Goal: Task Accomplishment & Management: Manage account settings

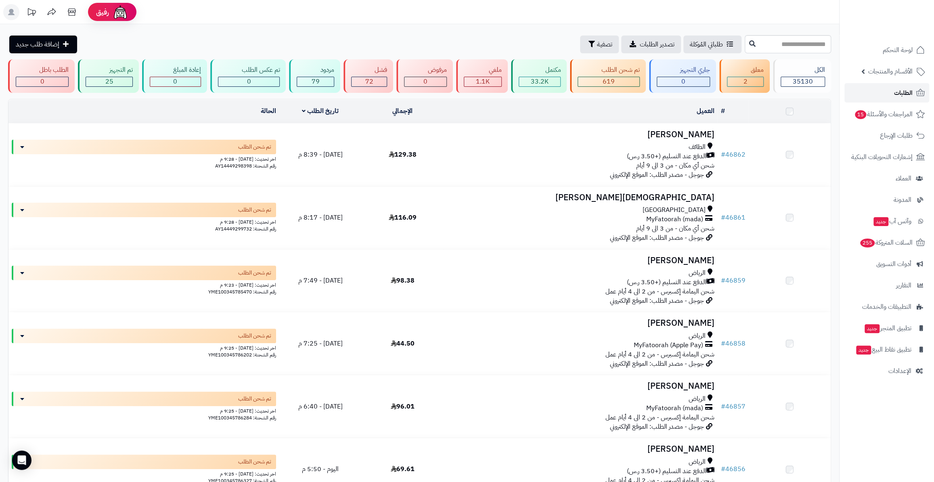
click at [869, 91] on link "الطلبات" at bounding box center [887, 92] width 85 height 19
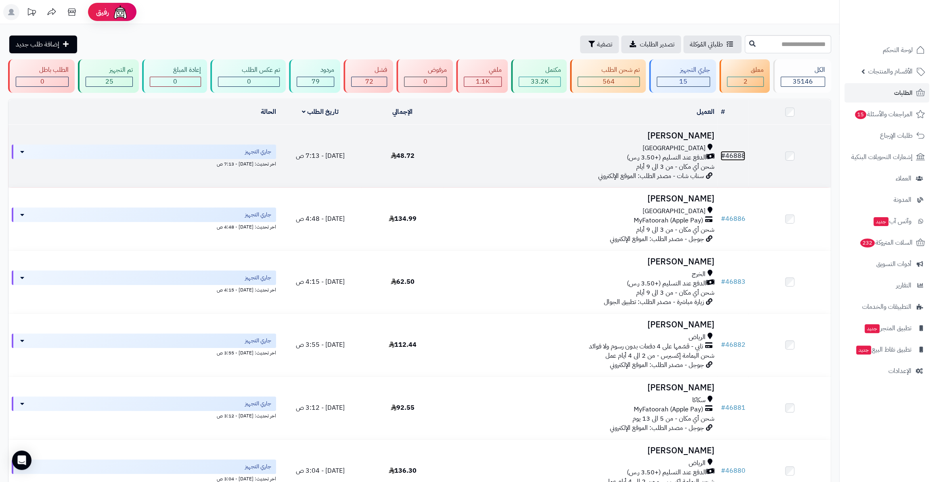
click at [735, 153] on link "# 46888" at bounding box center [733, 156] width 25 height 10
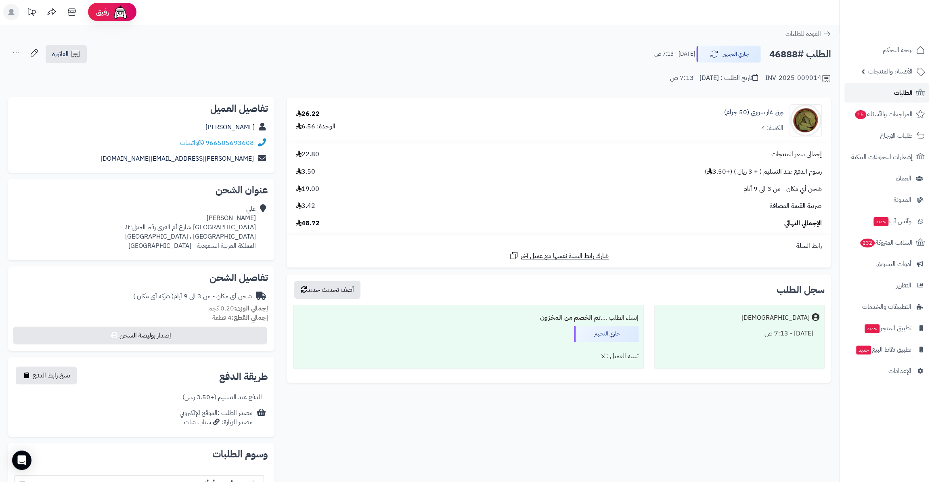
click at [888, 99] on link "الطلبات" at bounding box center [887, 92] width 85 height 19
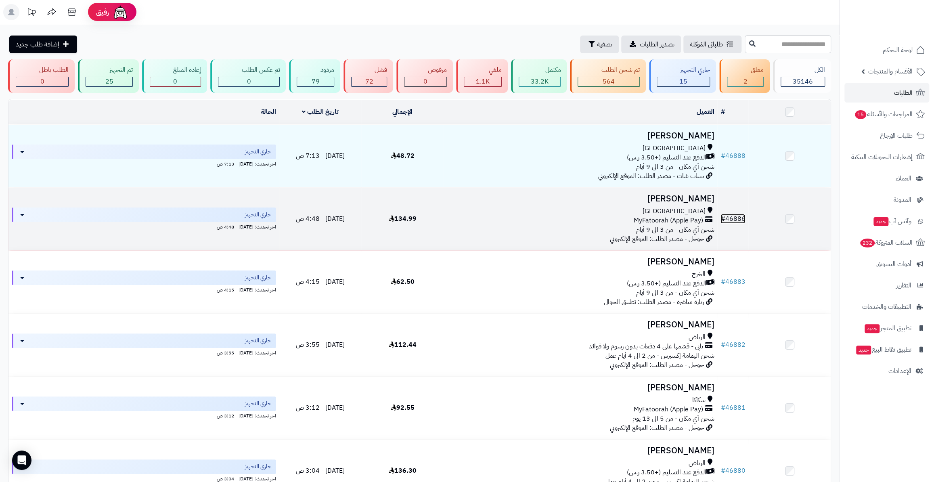
click at [724, 214] on span "#" at bounding box center [723, 219] width 4 height 10
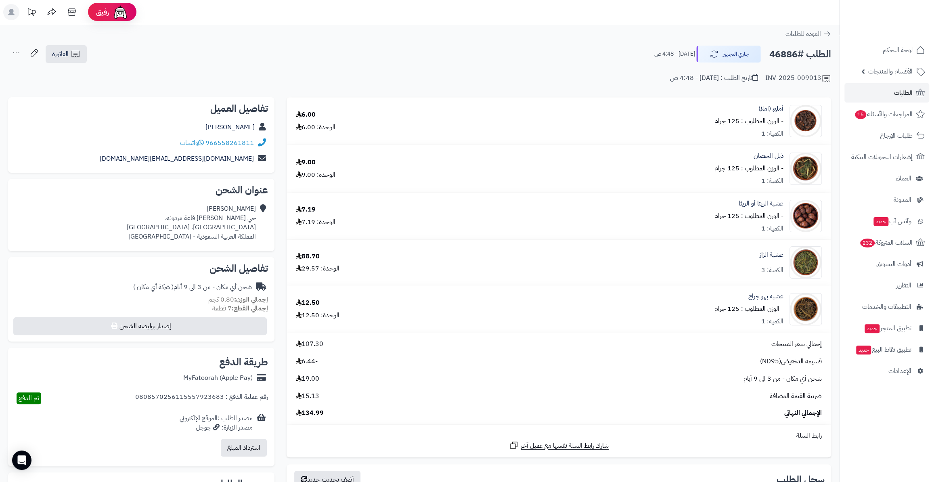
click at [762, 326] on td "عشبة بهرنجراج - الوزن المطلوب : 125 جرام الكمية: 1" at bounding box center [649, 309] width 365 height 47
click at [886, 90] on link "الطلبات" at bounding box center [887, 92] width 85 height 19
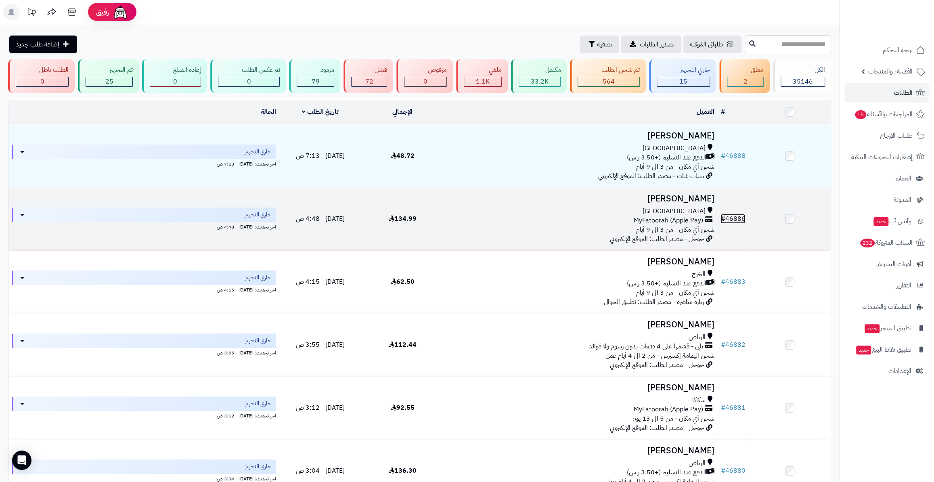
click at [729, 214] on link "# 46886" at bounding box center [733, 219] width 25 height 10
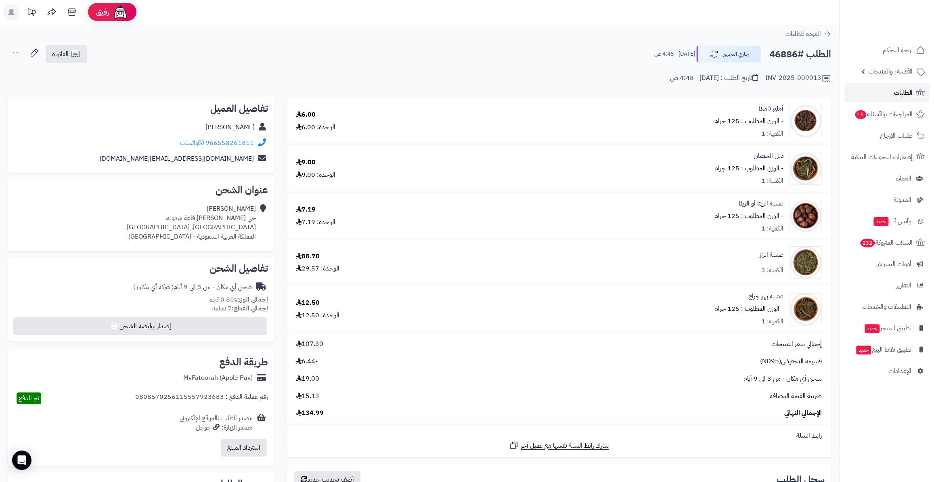
click at [926, 91] on link "الطلبات" at bounding box center [887, 92] width 85 height 19
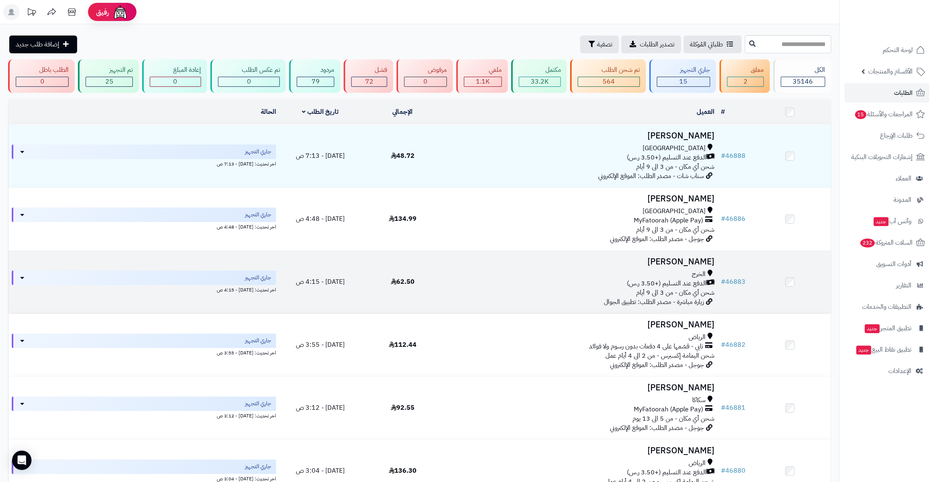
click at [747, 275] on td "# 46883" at bounding box center [733, 282] width 31 height 63
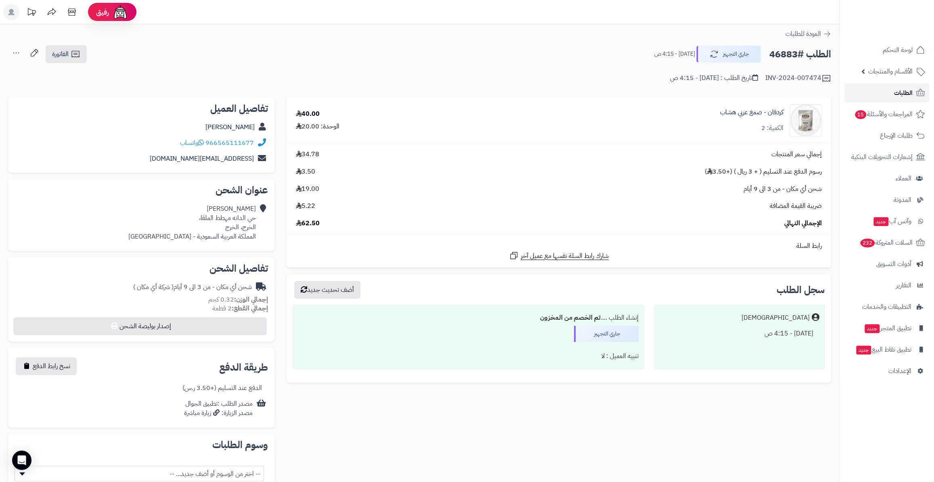
click at [922, 97] on icon at bounding box center [921, 93] width 10 height 10
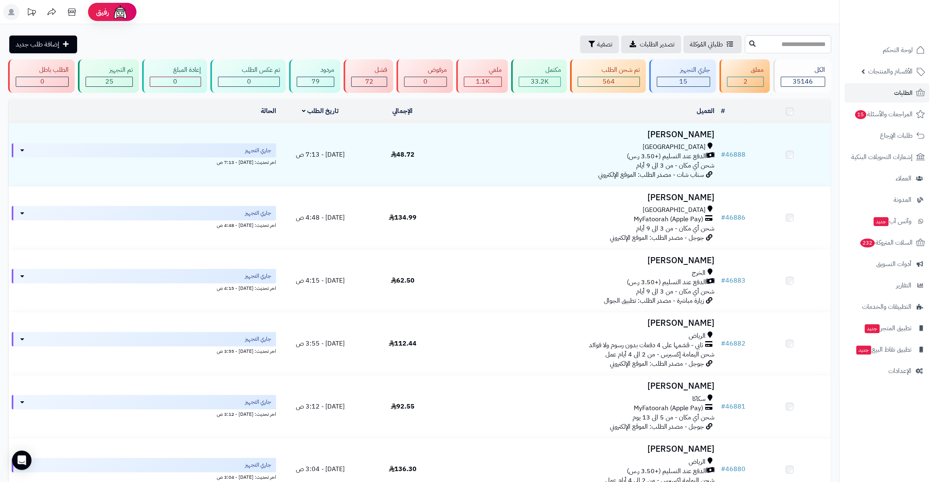
click at [727, 327] on td "# 46882" at bounding box center [733, 343] width 31 height 63
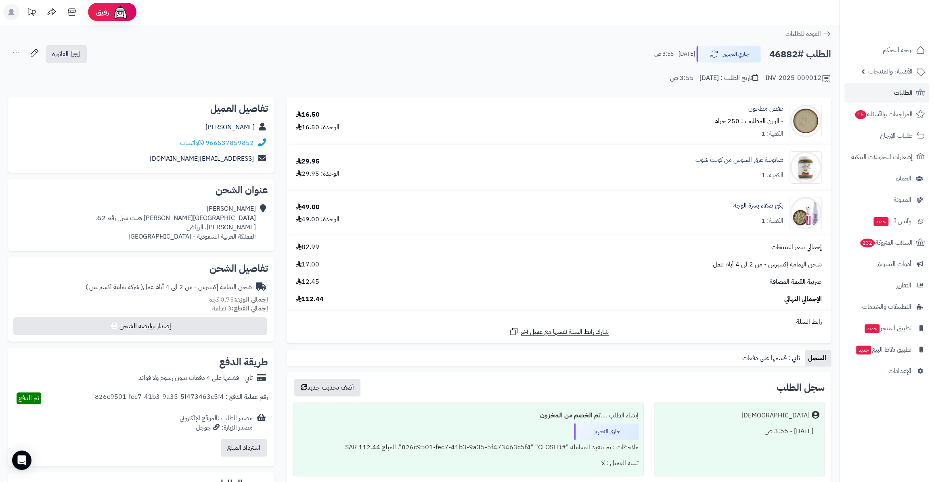
click at [918, 103] on ul "لوحة التحكم الأقسام والمنتجات المنتجات الأقسام الماركات مواصفات المنتجات مواصفا…" at bounding box center [887, 210] width 94 height 340
click at [896, 94] on span "الطلبات" at bounding box center [903, 92] width 19 height 11
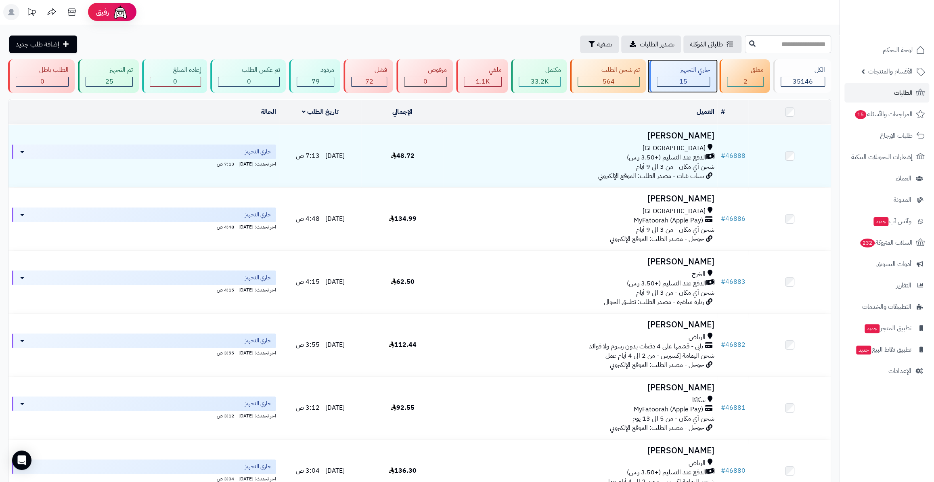
click at [675, 73] on div "جاري التجهيز" at bounding box center [683, 69] width 53 height 9
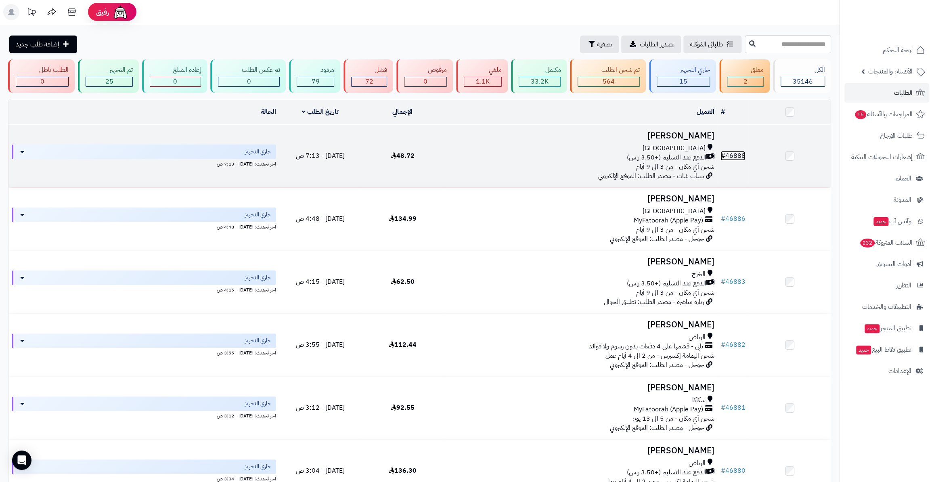
click at [734, 151] on link "# 46888" at bounding box center [733, 156] width 25 height 10
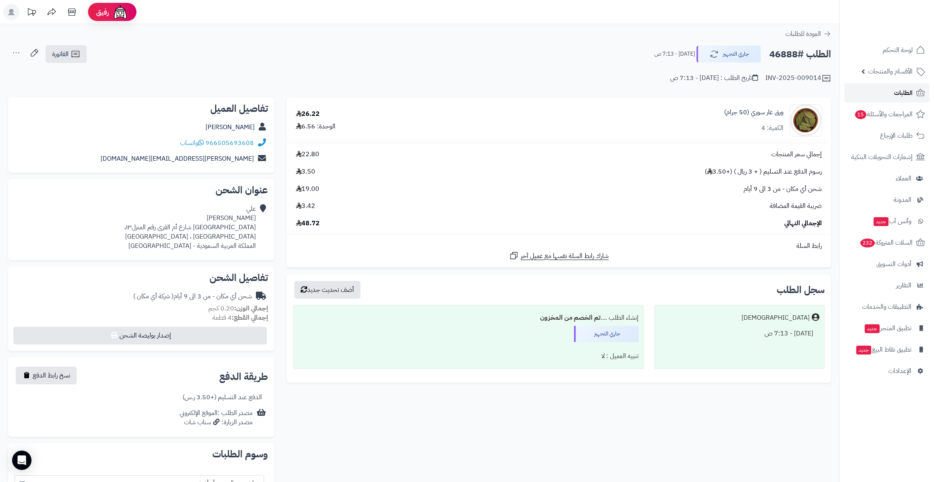
click at [891, 92] on link "الطلبات" at bounding box center [887, 92] width 85 height 19
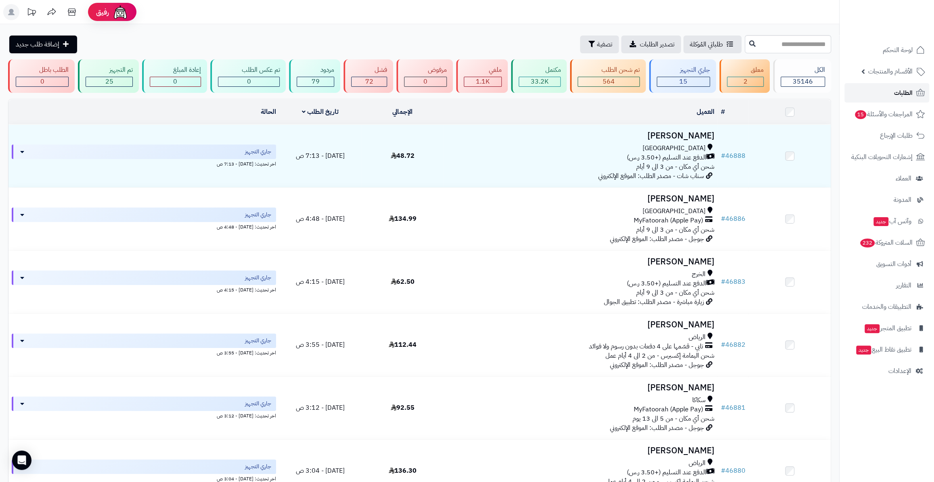
click at [898, 97] on span "الطلبات" at bounding box center [903, 92] width 19 height 11
